Goal: Find contact information: Find contact information

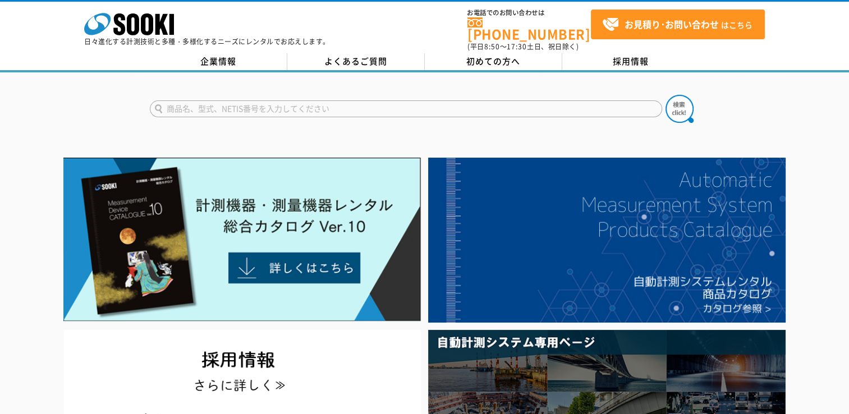
click at [289, 100] on input "text" at bounding box center [406, 108] width 513 height 17
type input "商品名、型式、NETIS番号を入力してください"
click at [299, 79] on div "商品名、型式、NETIS番号を入力してください" at bounding box center [424, 99] width 849 height 54
click at [291, 100] on input "text" at bounding box center [406, 108] width 513 height 17
type input "商品名、型式、NETIS番号を入力してください"
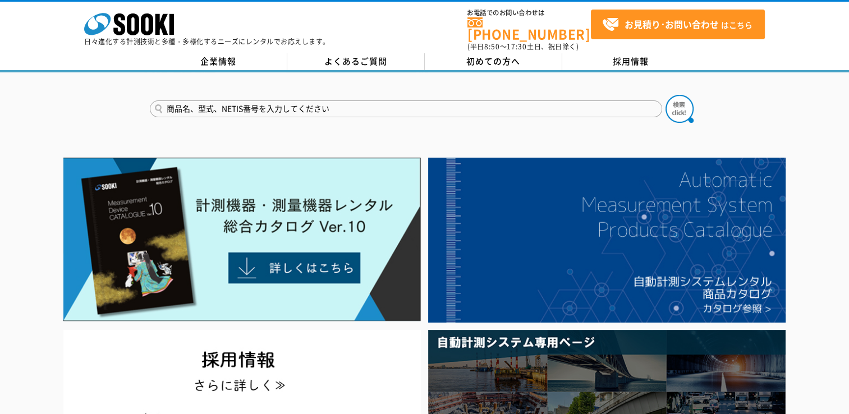
click at [301, 72] on div "商品名、型式、NETIS番号を入力してください" at bounding box center [424, 99] width 849 height 54
click at [273, 100] on input "text" at bounding box center [406, 108] width 513 height 17
click at [269, 104] on input "text" at bounding box center [406, 108] width 513 height 17
type input "商品名、型式、NETIS番号を入力してください"
click at [270, 77] on div "商品名、型式、NETIS番号を入力してください" at bounding box center [424, 99] width 849 height 54
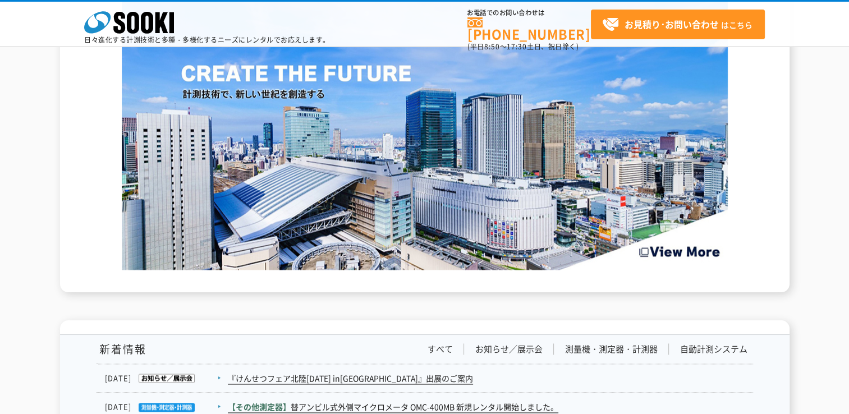
scroll to position [1938, 0]
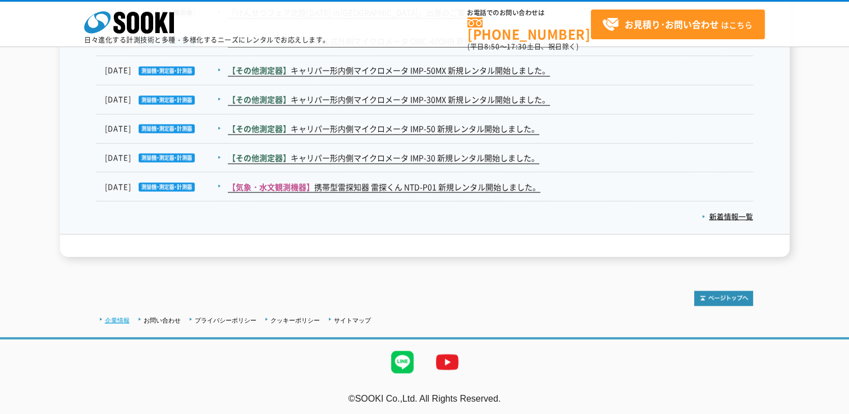
click at [122, 317] on link "企業情報" at bounding box center [117, 320] width 25 height 7
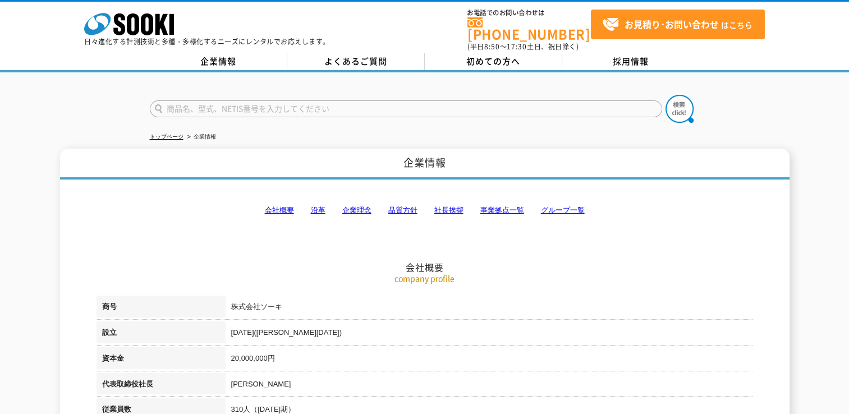
click at [518, 206] on link "事業拠点一覧" at bounding box center [503, 210] width 44 height 8
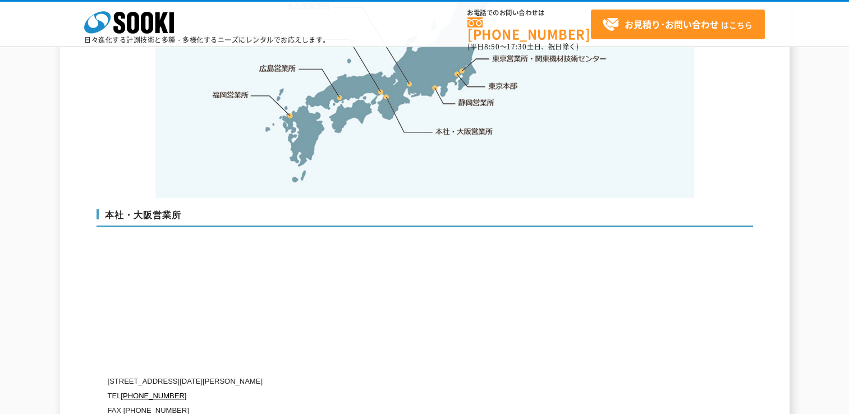
scroll to position [2478, 0]
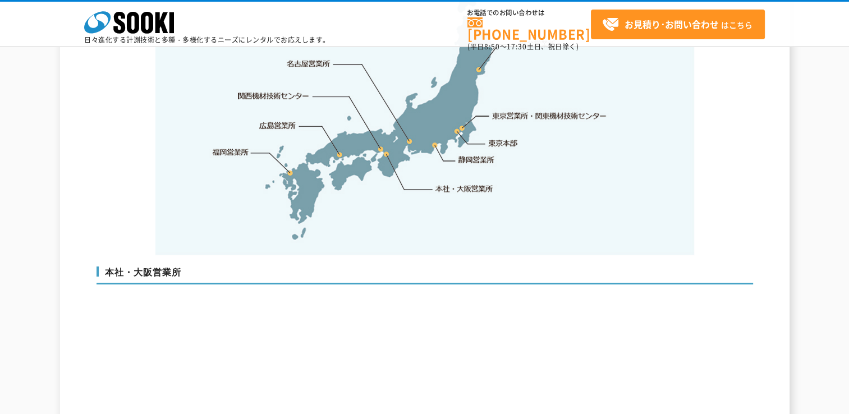
click at [286, 90] on link "関西機材技術センター" at bounding box center [273, 95] width 71 height 11
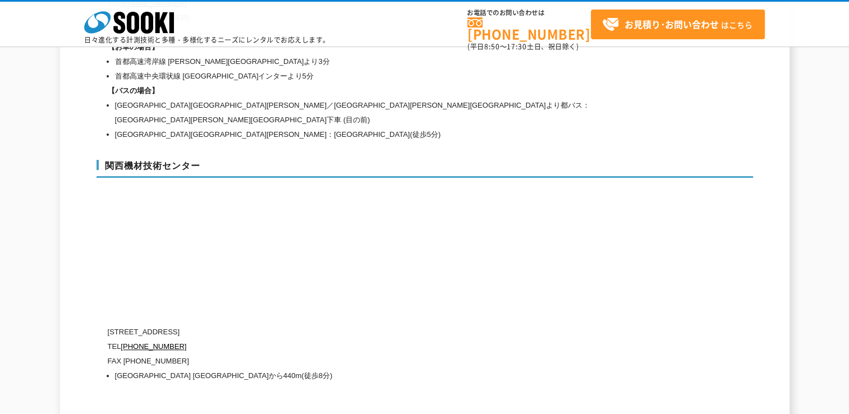
scroll to position [4956, 0]
